Goal: Task Accomplishment & Management: Manage account settings

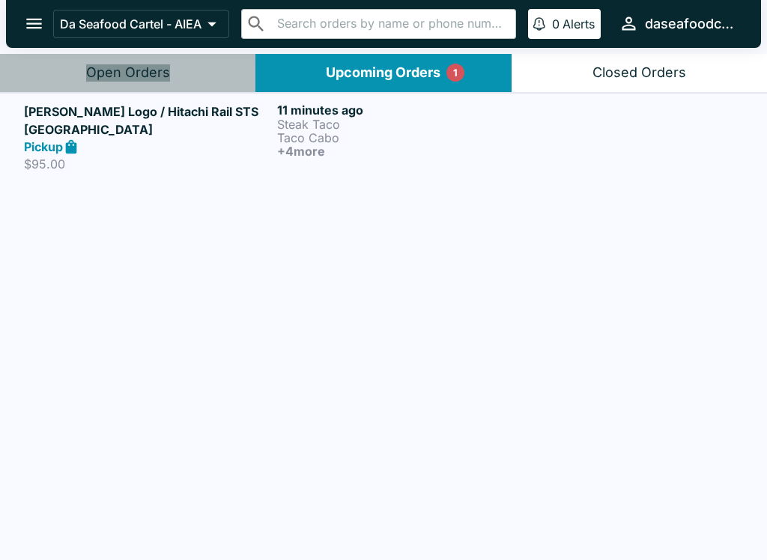
click at [240, 138] on div "Pickup" at bounding box center [147, 146] width 247 height 17
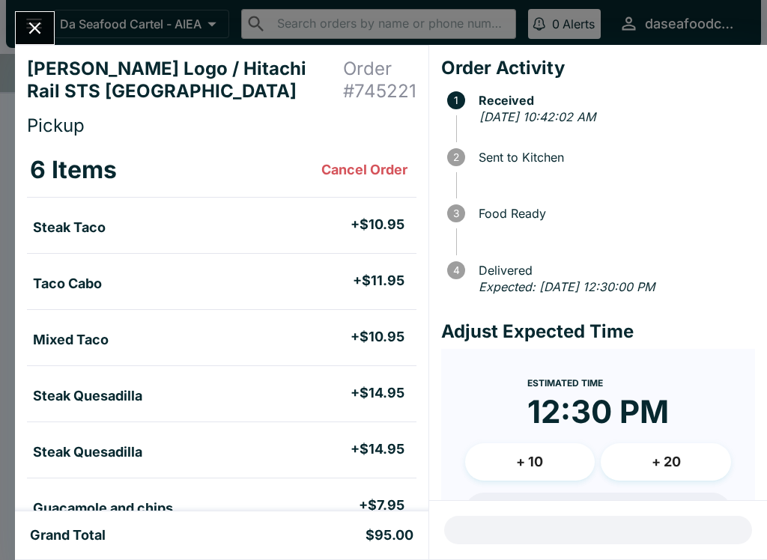
scroll to position [-1, 0]
click at [28, 27] on icon "Close" at bounding box center [35, 28] width 20 height 20
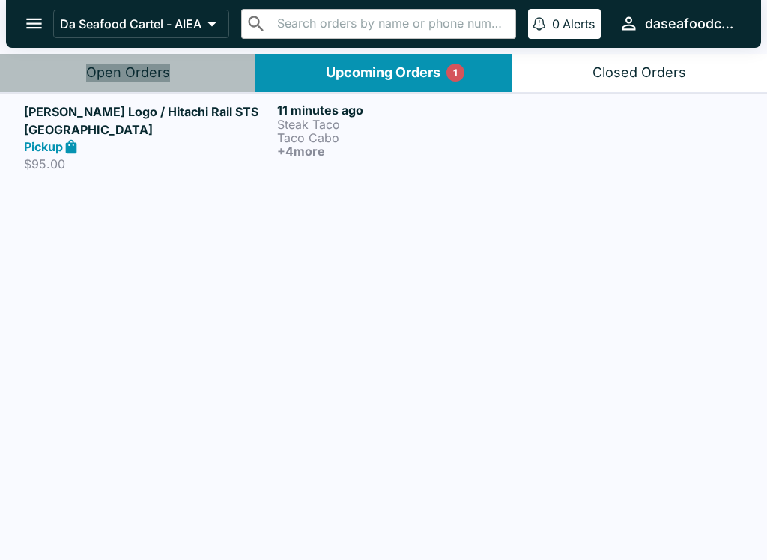
click at [183, 77] on button "Open Orders" at bounding box center [127, 73] width 255 height 38
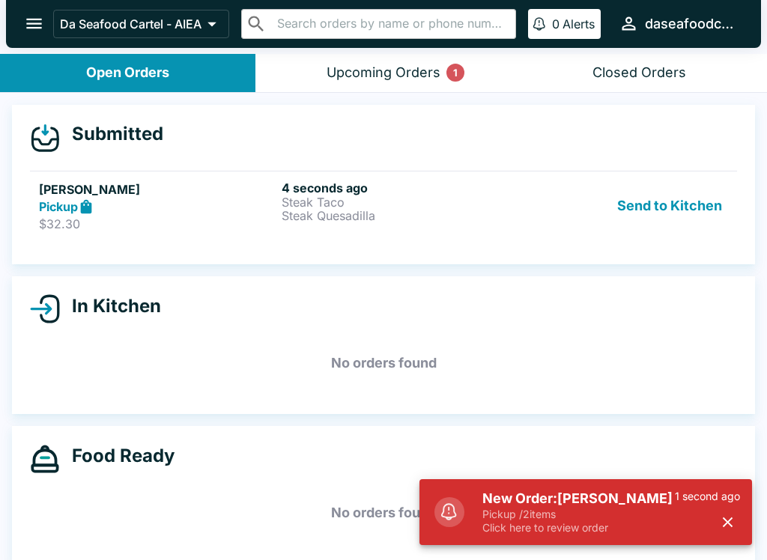
click at [371, 205] on p "Steak Taco" at bounding box center [399, 201] width 237 height 13
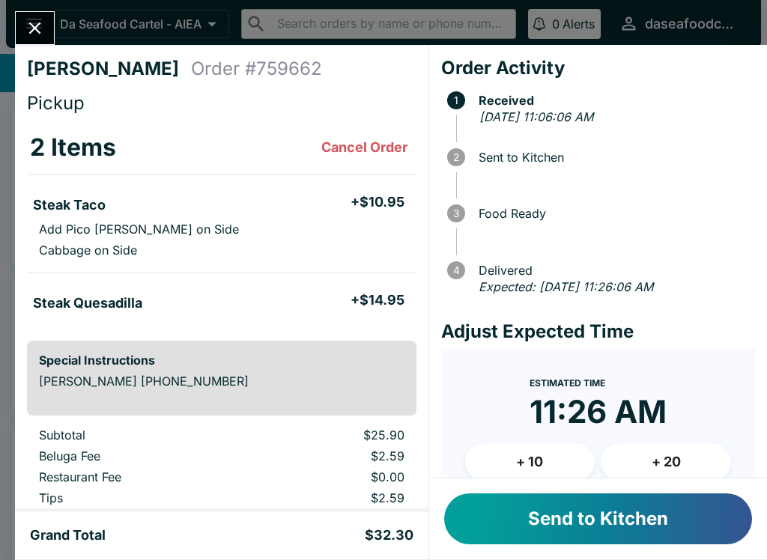
click at [645, 524] on button "Send to Kitchen" at bounding box center [598, 518] width 308 height 51
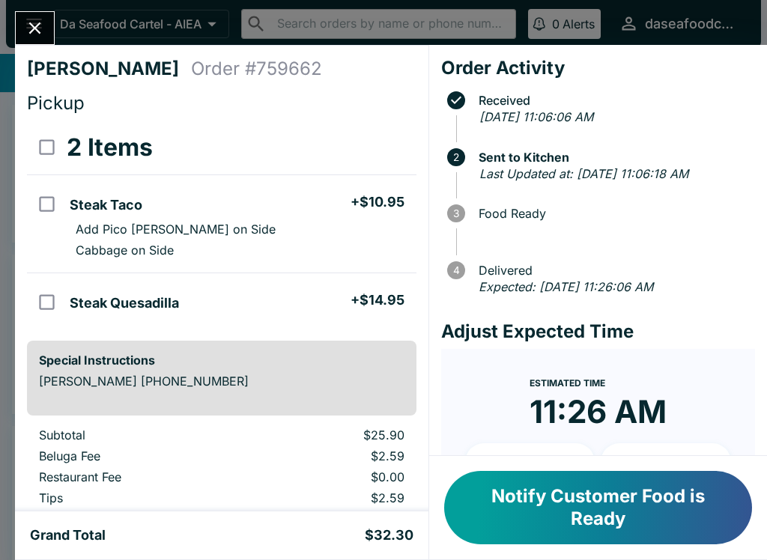
click at [32, 22] on icon "Close" at bounding box center [35, 28] width 20 height 20
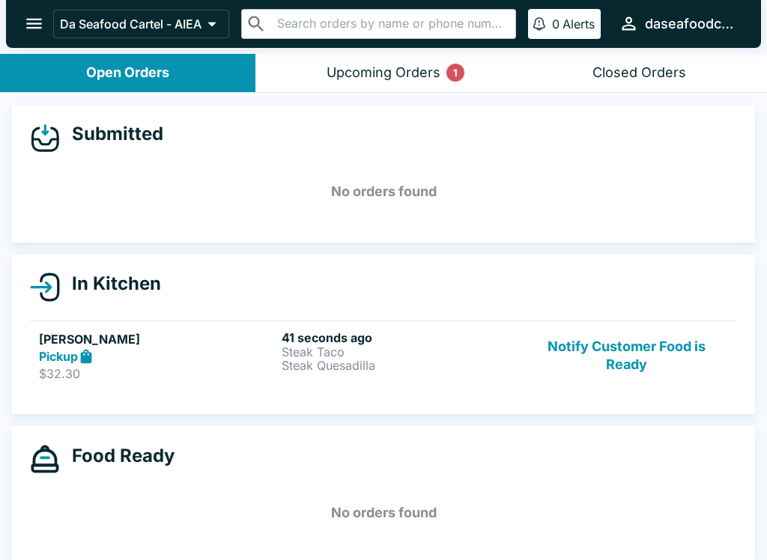
click at [634, 359] on button "Notify Customer Food is Ready" at bounding box center [626, 356] width 203 height 52
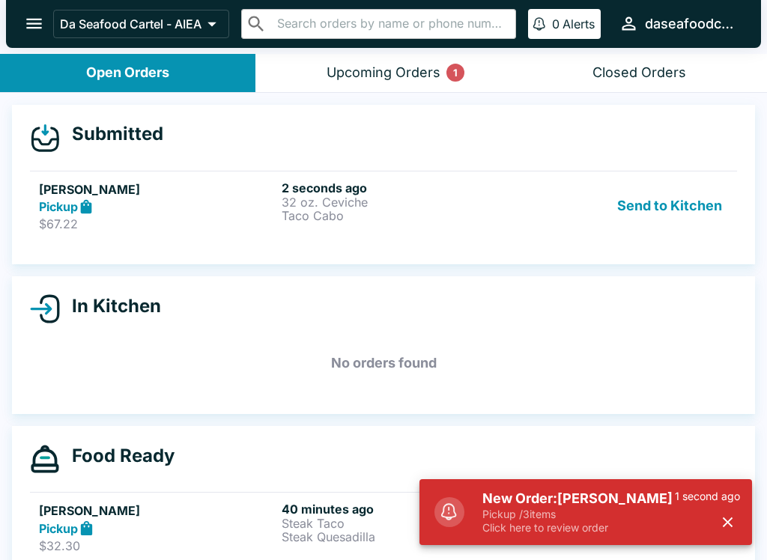
click at [710, 205] on button "Send to Kitchen" at bounding box center [669, 206] width 117 height 52
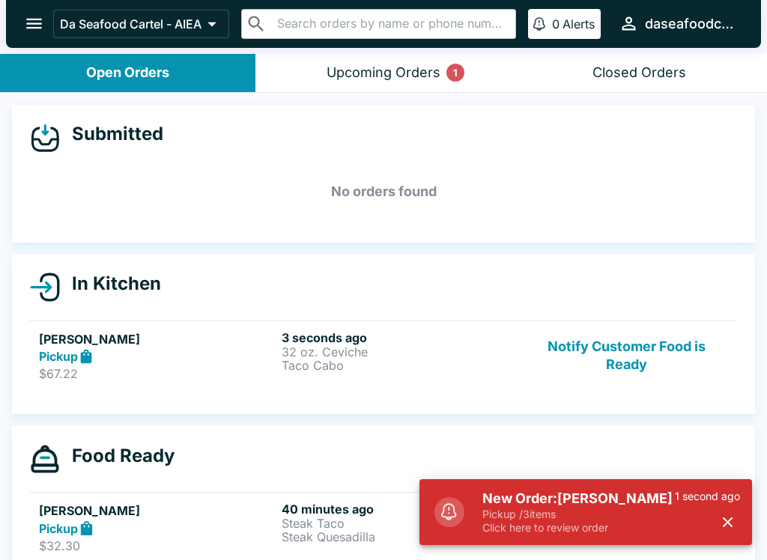
click at [287, 380] on div "3 seconds ago 32 oz. Ceviche Taco Cabo" at bounding box center [399, 356] width 237 height 52
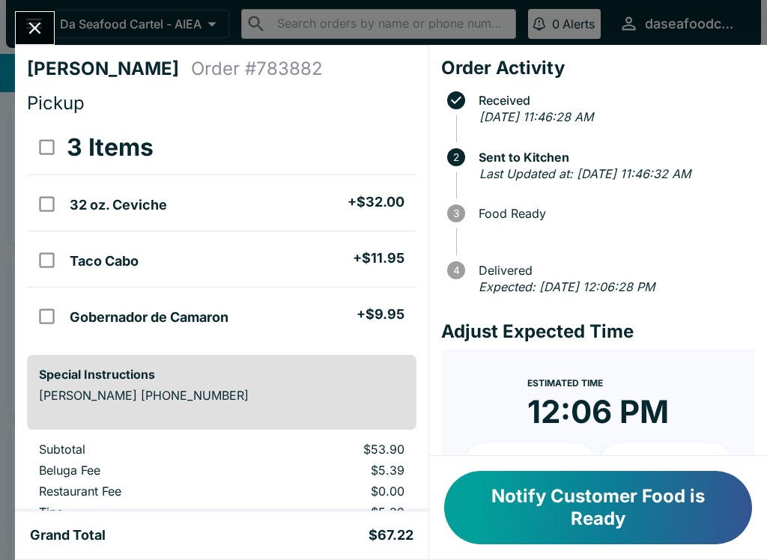
click at [43, 27] on icon "Close" at bounding box center [35, 28] width 20 height 20
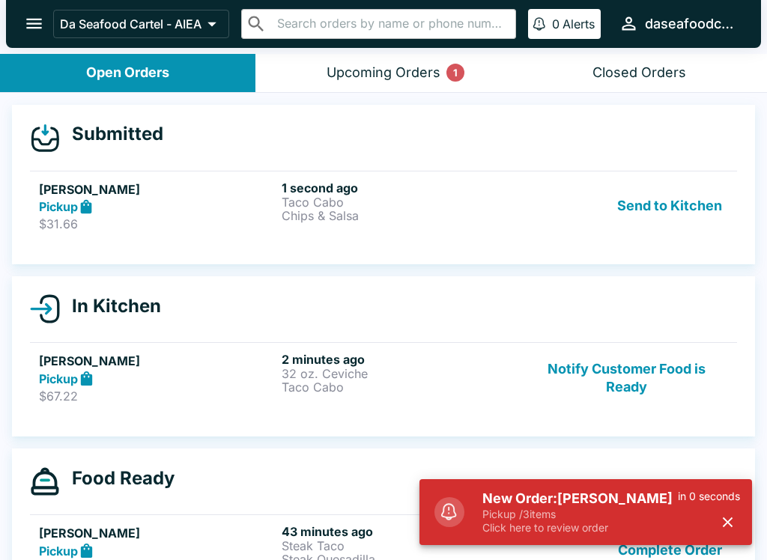
click at [403, 218] on p "Chips & Salsa" at bounding box center [399, 215] width 237 height 13
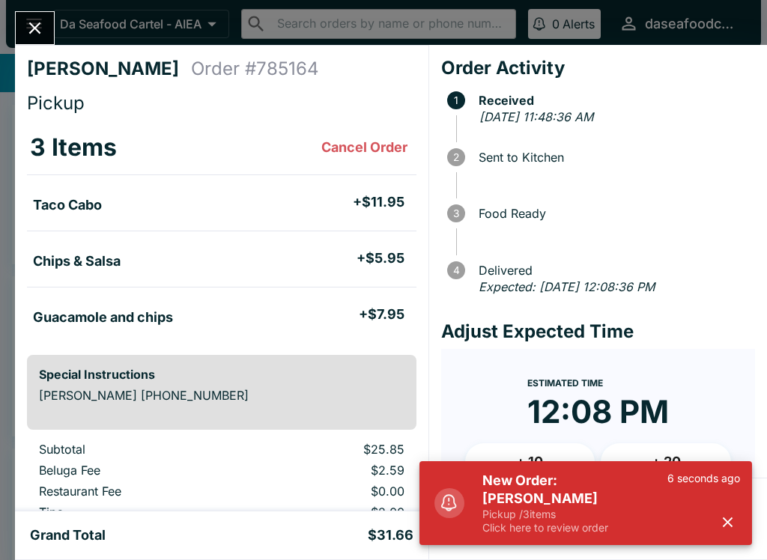
click at [737, 523] on button "button" at bounding box center [727, 522] width 25 height 25
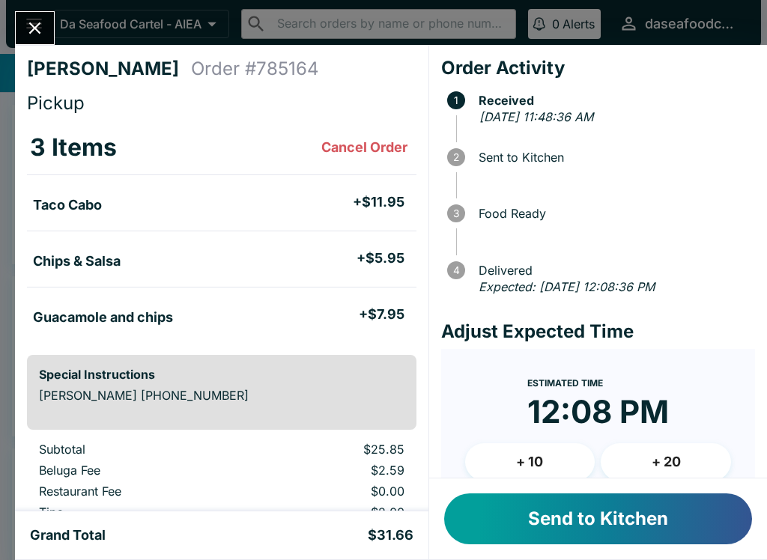
click at [621, 523] on button "Send to Kitchen" at bounding box center [598, 518] width 308 height 51
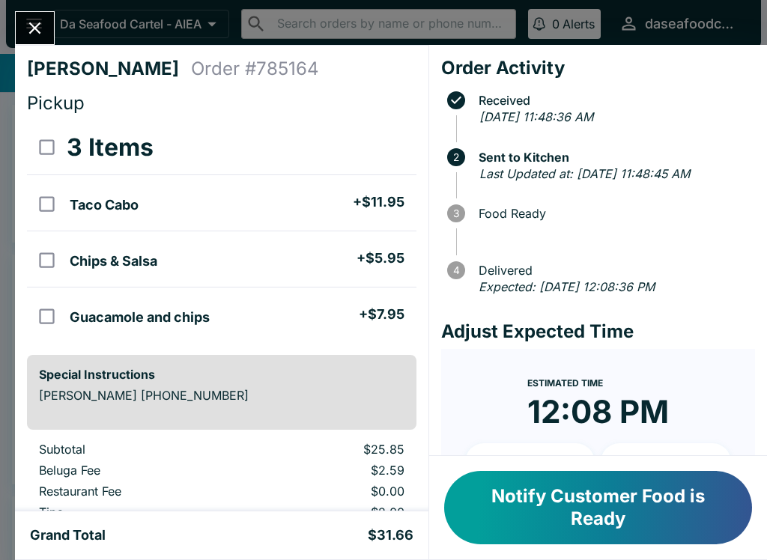
click at [41, 25] on icon "Close" at bounding box center [35, 28] width 20 height 20
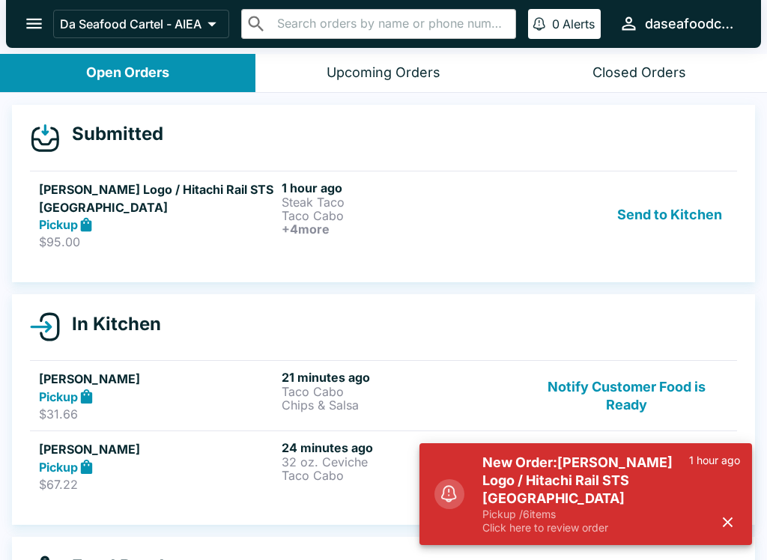
click at [376, 233] on h6 "+ 4 more" at bounding box center [399, 228] width 237 height 13
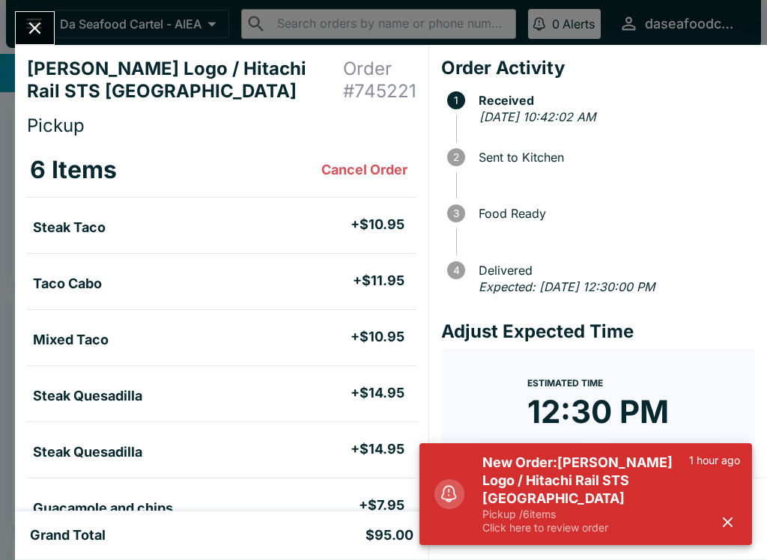
click at [744, 539] on div "New Order: [PERSON_NAME] Logo / Hitachi Rail STS USA Pickup / 6 items Click her…" at bounding box center [610, 494] width 269 height 93
click at [737, 514] on button "button" at bounding box center [727, 522] width 25 height 25
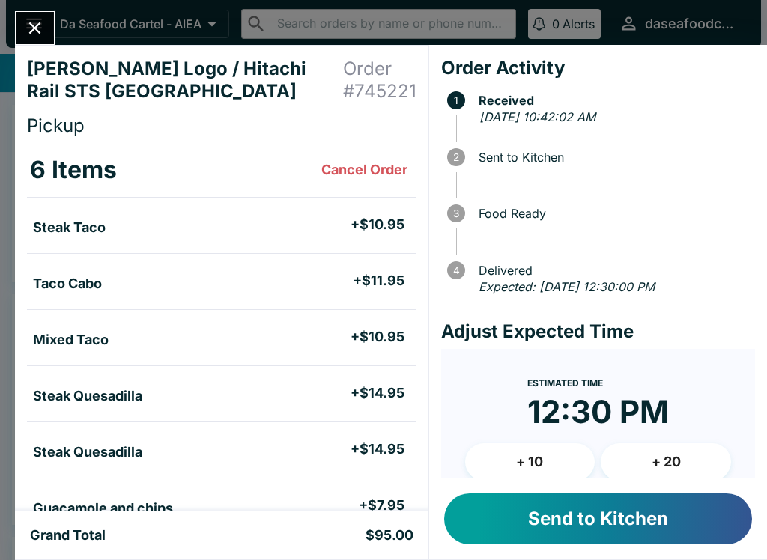
click at [644, 522] on button "Send to Kitchen" at bounding box center [598, 518] width 308 height 51
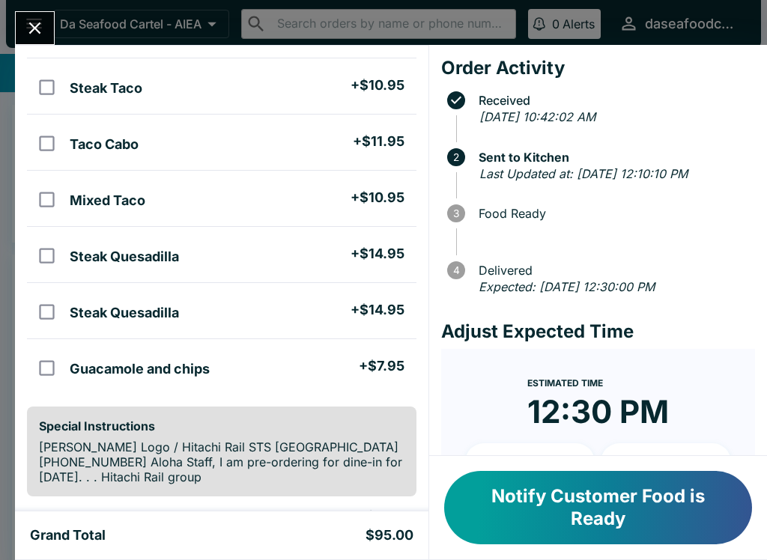
scroll to position [142, 0]
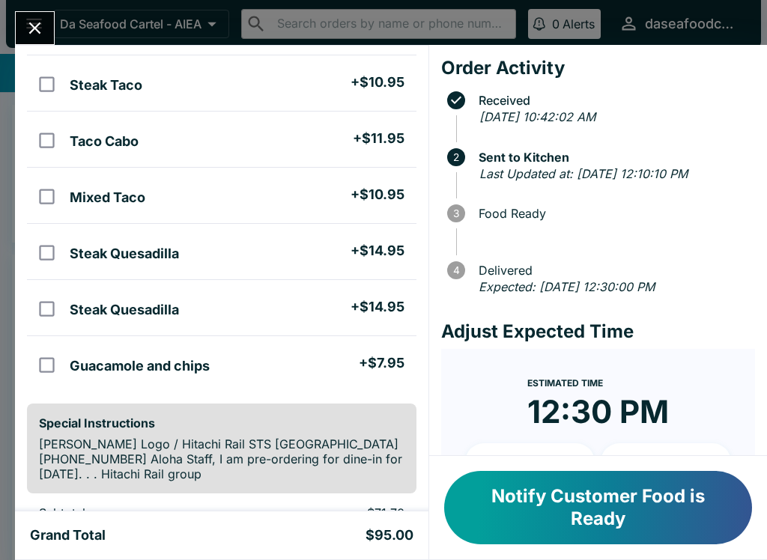
click at [46, 20] on button "Close" at bounding box center [35, 28] width 38 height 32
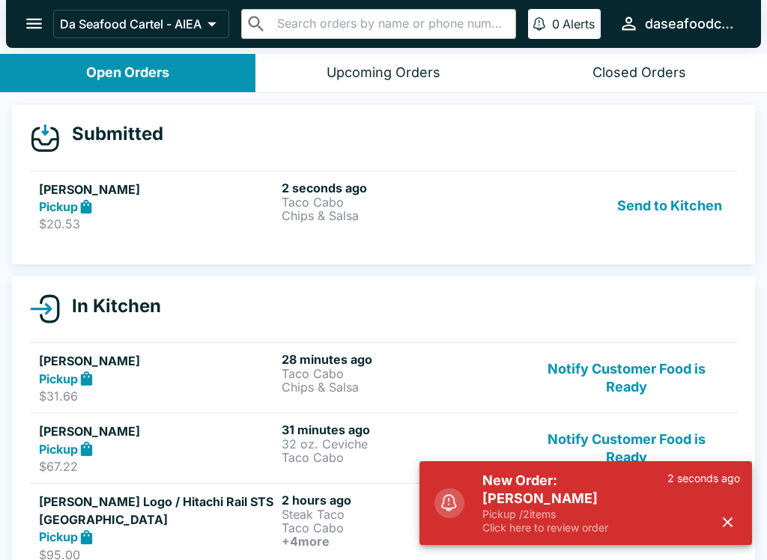
click at [467, 203] on p "Taco Cabo" at bounding box center [399, 201] width 237 height 13
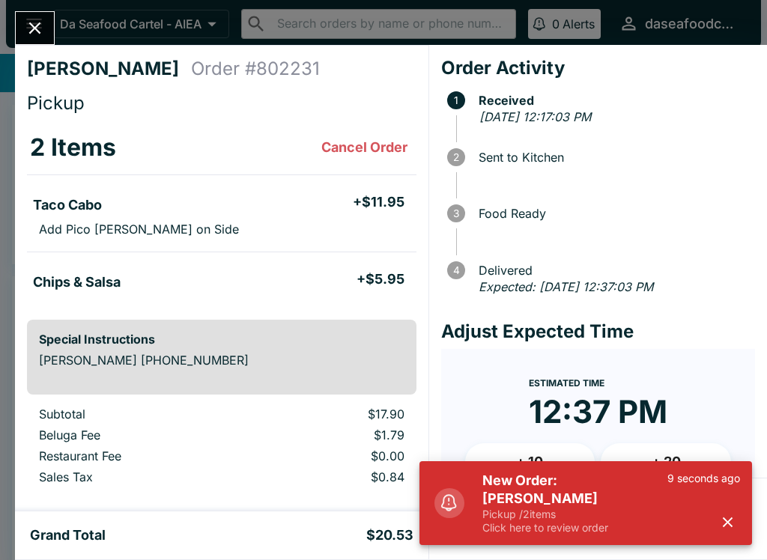
click at [737, 527] on button "button" at bounding box center [727, 522] width 25 height 25
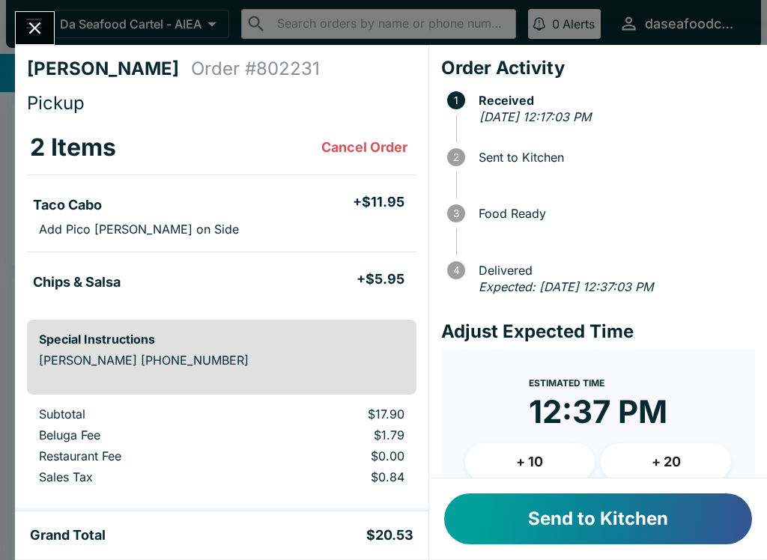
click at [659, 526] on button "Send to Kitchen" at bounding box center [598, 518] width 308 height 51
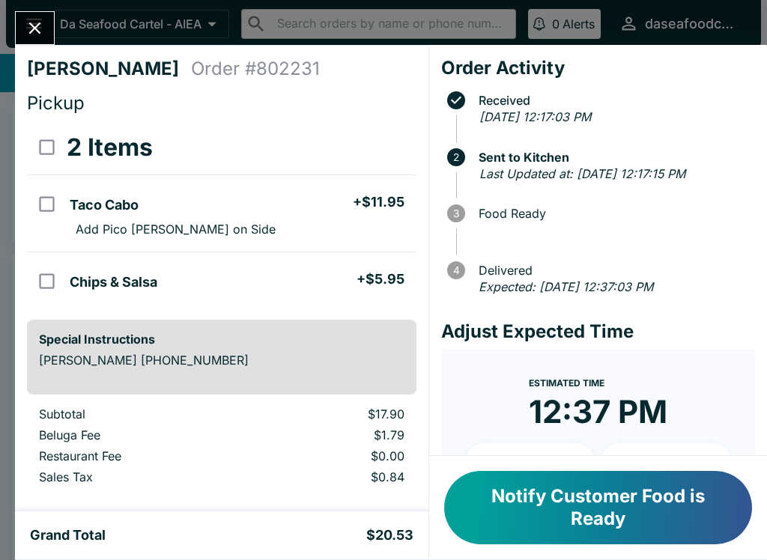
click at [40, 24] on icon "Close" at bounding box center [35, 28] width 12 height 12
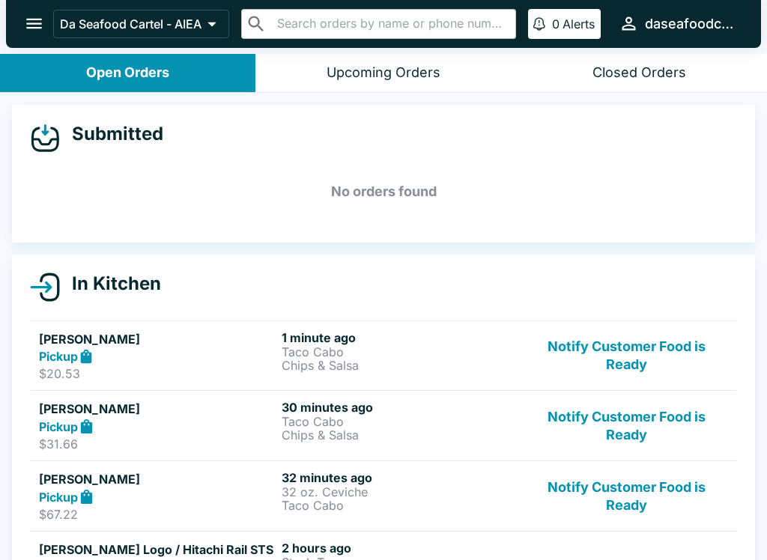
click at [638, 362] on button "Notify Customer Food is Ready" at bounding box center [626, 356] width 203 height 52
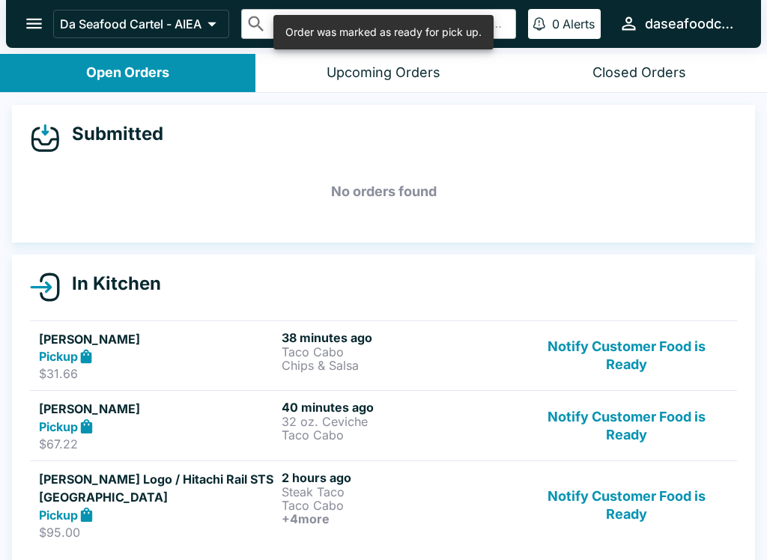
click at [658, 363] on button "Notify Customer Food is Ready" at bounding box center [626, 356] width 203 height 52
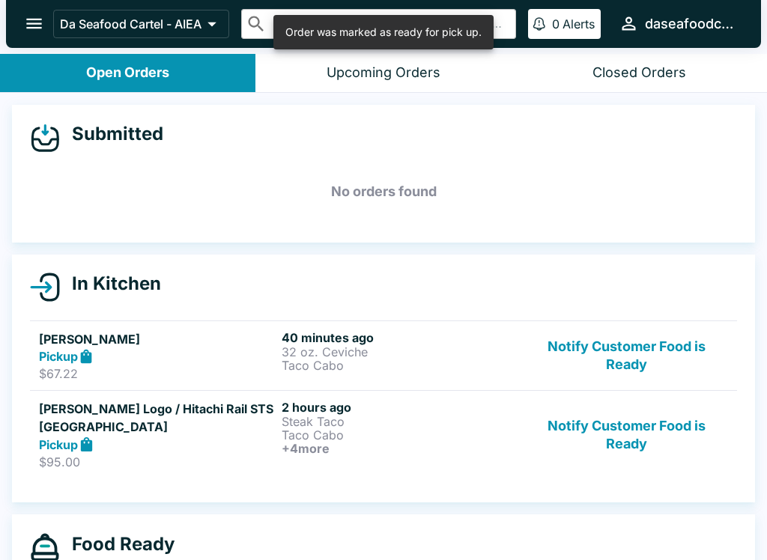
click at [654, 360] on button "Notify Customer Food is Ready" at bounding box center [626, 356] width 203 height 52
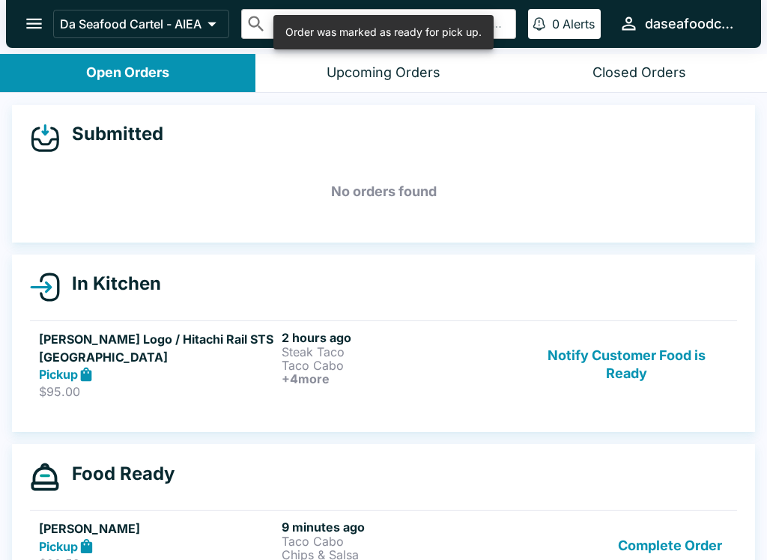
click at [651, 356] on button "Notify Customer Food is Ready" at bounding box center [626, 365] width 203 height 70
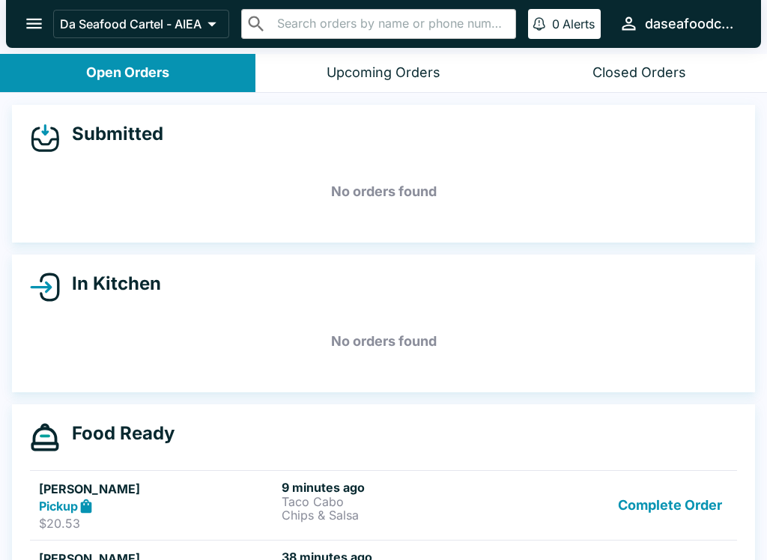
click at [335, 2] on div "Da Seafood Cartel - AIEA ​ ​ 0 Alerts daseafoodcartel" at bounding box center [383, 24] width 755 height 48
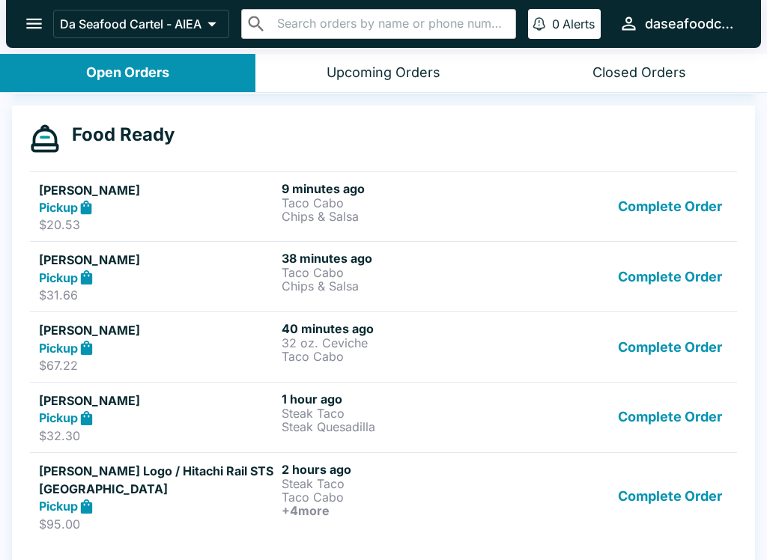
scroll to position [298, 0]
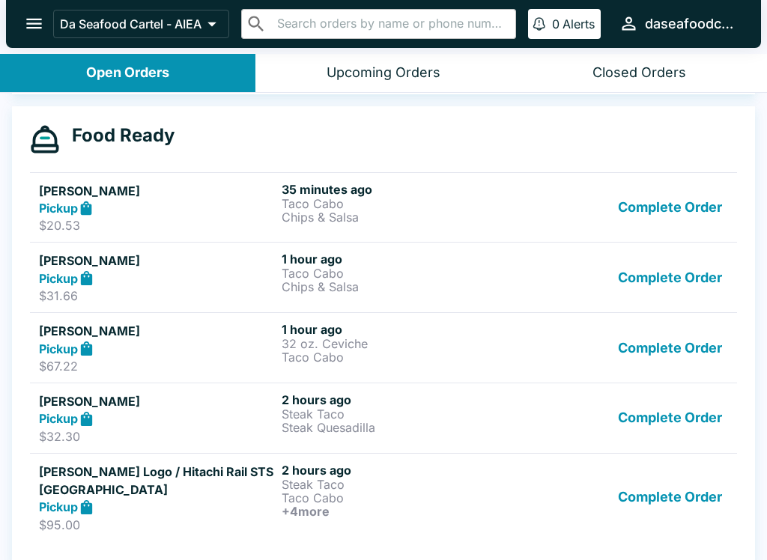
click at [694, 192] on button "Complete Order" at bounding box center [670, 208] width 116 height 52
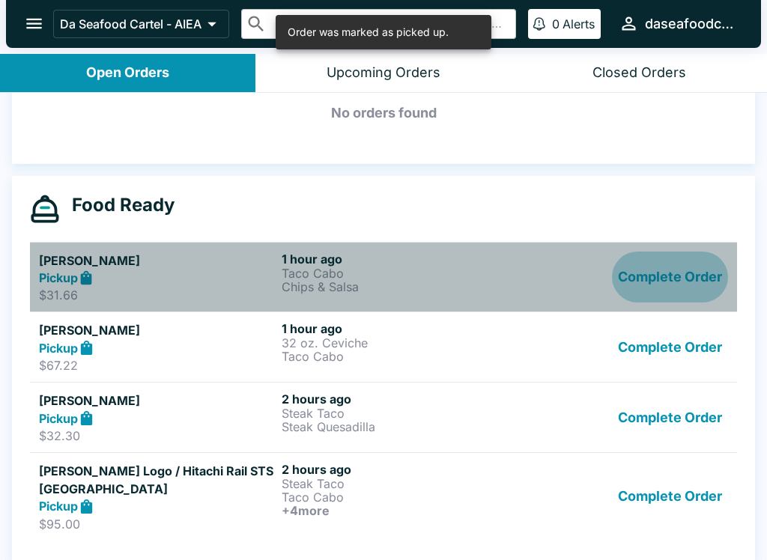
click at [694, 278] on button "Complete Order" at bounding box center [670, 278] width 116 height 52
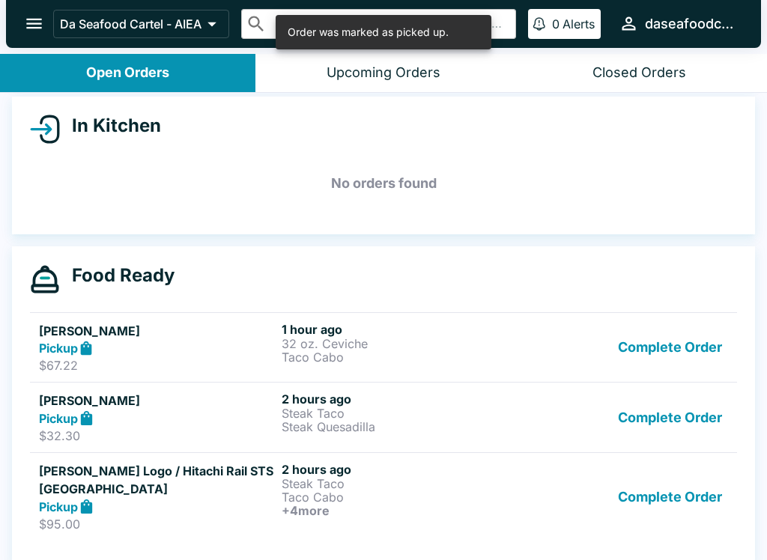
click at [692, 346] on button "Complete Order" at bounding box center [670, 348] width 116 height 52
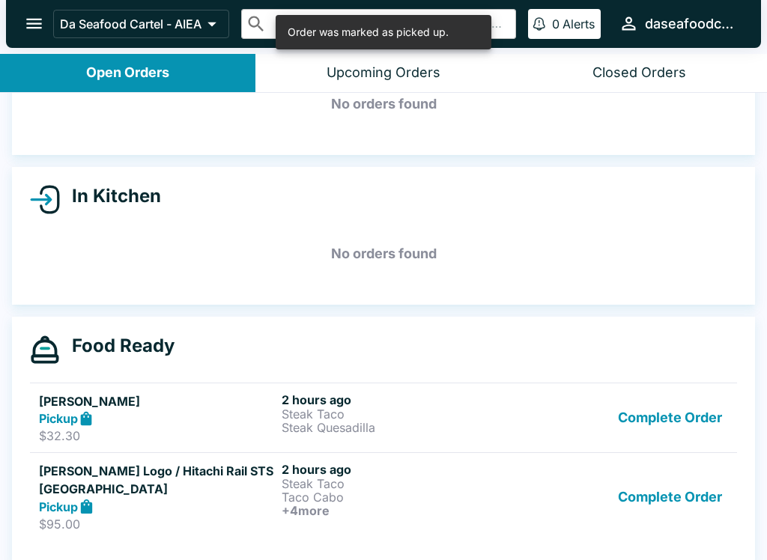
click at [701, 419] on button "Complete Order" at bounding box center [670, 418] width 116 height 52
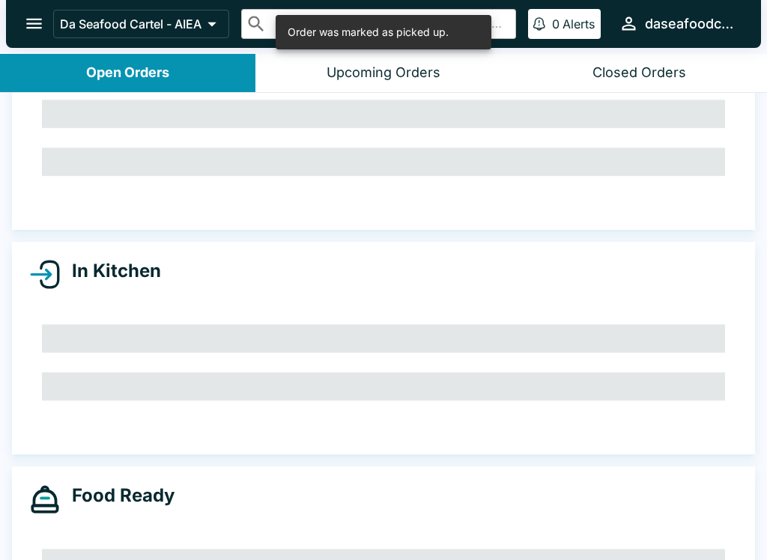
scroll to position [17, 0]
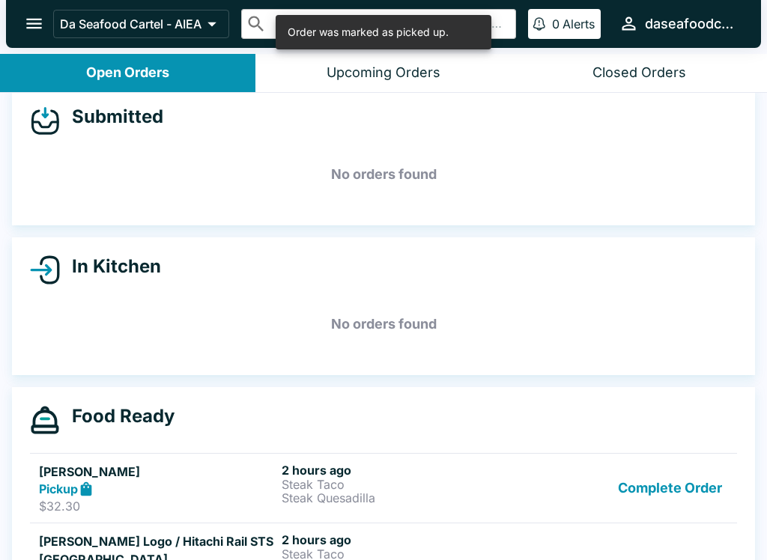
click at [693, 493] on button "Complete Order" at bounding box center [670, 489] width 116 height 52
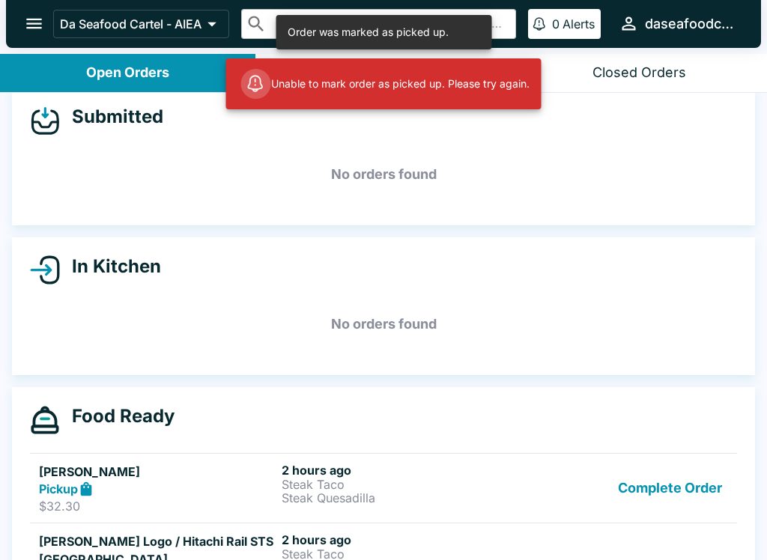
click at [695, 498] on button "Complete Order" at bounding box center [670, 489] width 116 height 52
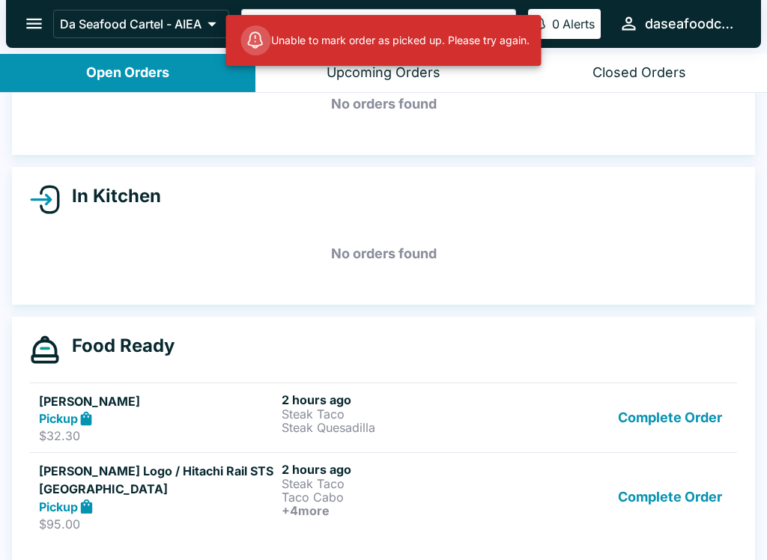
click at [701, 499] on button "Complete Order" at bounding box center [670, 497] width 116 height 70
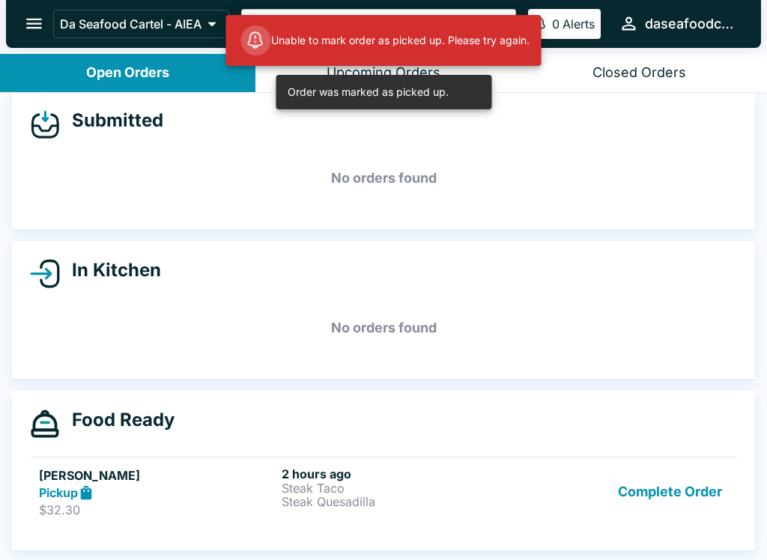
scroll to position [13, 0]
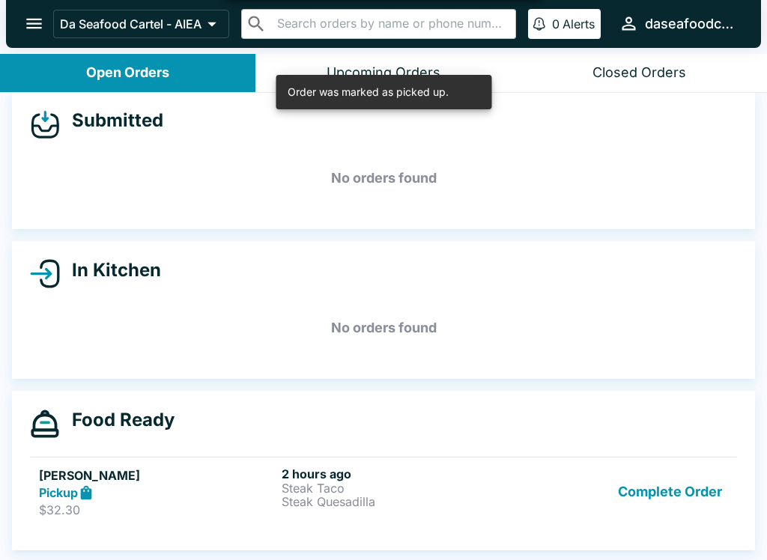
click at [697, 493] on button "Complete Order" at bounding box center [670, 492] width 116 height 52
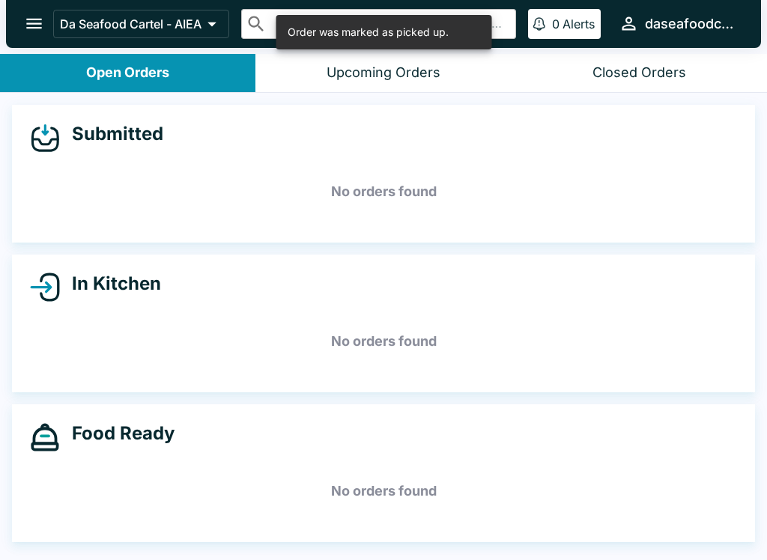
scroll to position [0, 0]
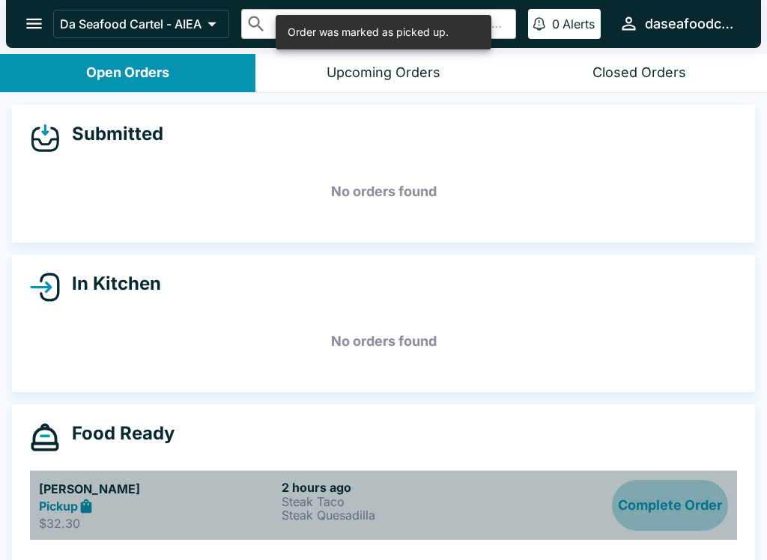
click at [701, 511] on button "Complete Order" at bounding box center [670, 506] width 116 height 52
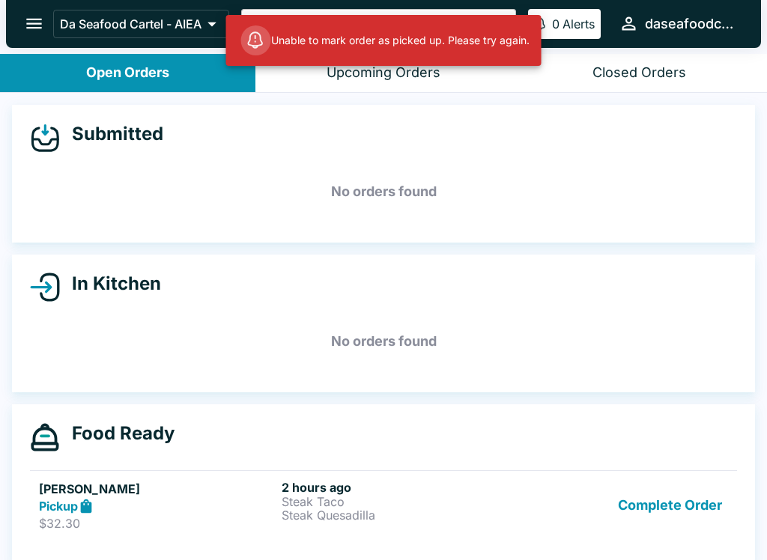
click at [695, 511] on button "Complete Order" at bounding box center [670, 506] width 116 height 52
